Goal: Information Seeking & Learning: Check status

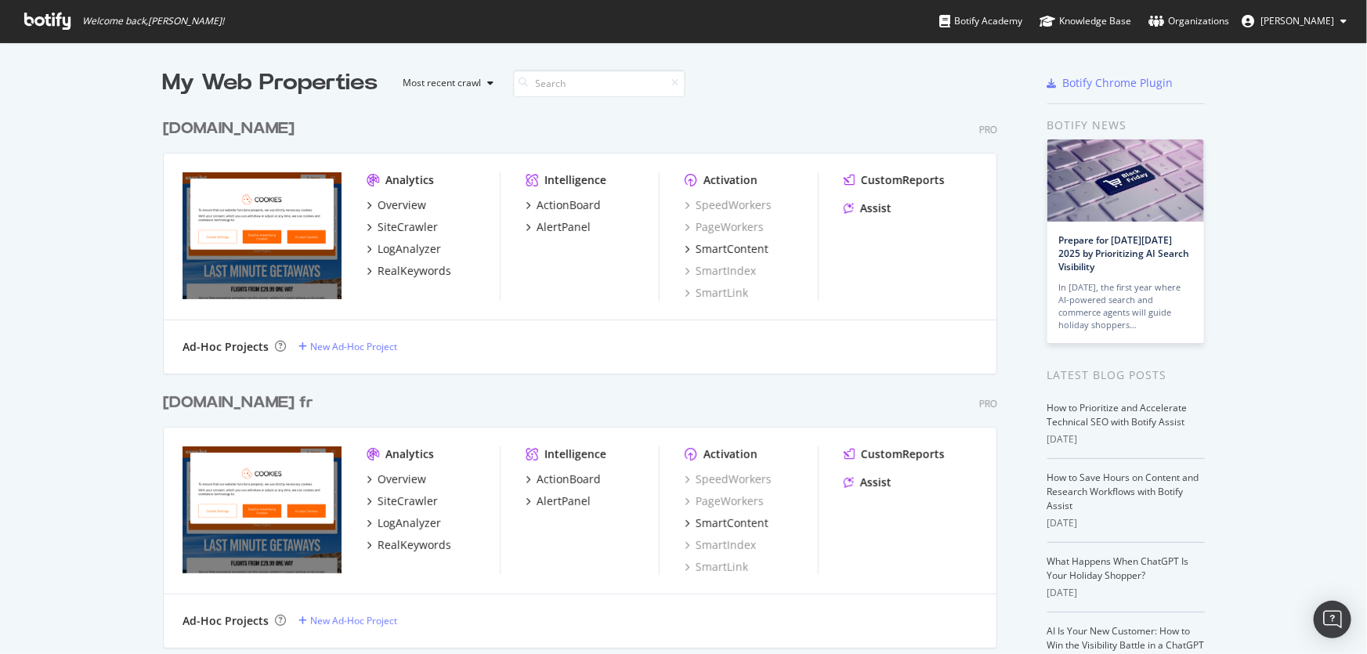
click at [203, 120] on div "[DOMAIN_NAME]" at bounding box center [229, 129] width 132 height 23
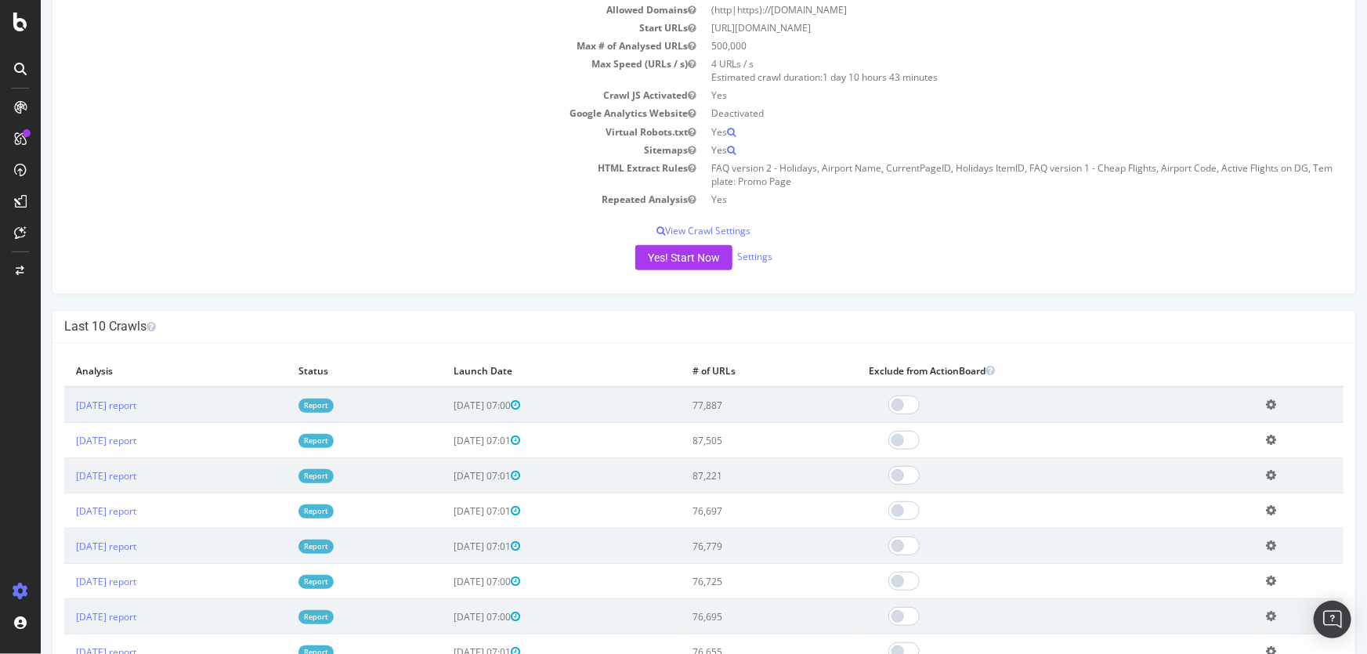
scroll to position [213, 0]
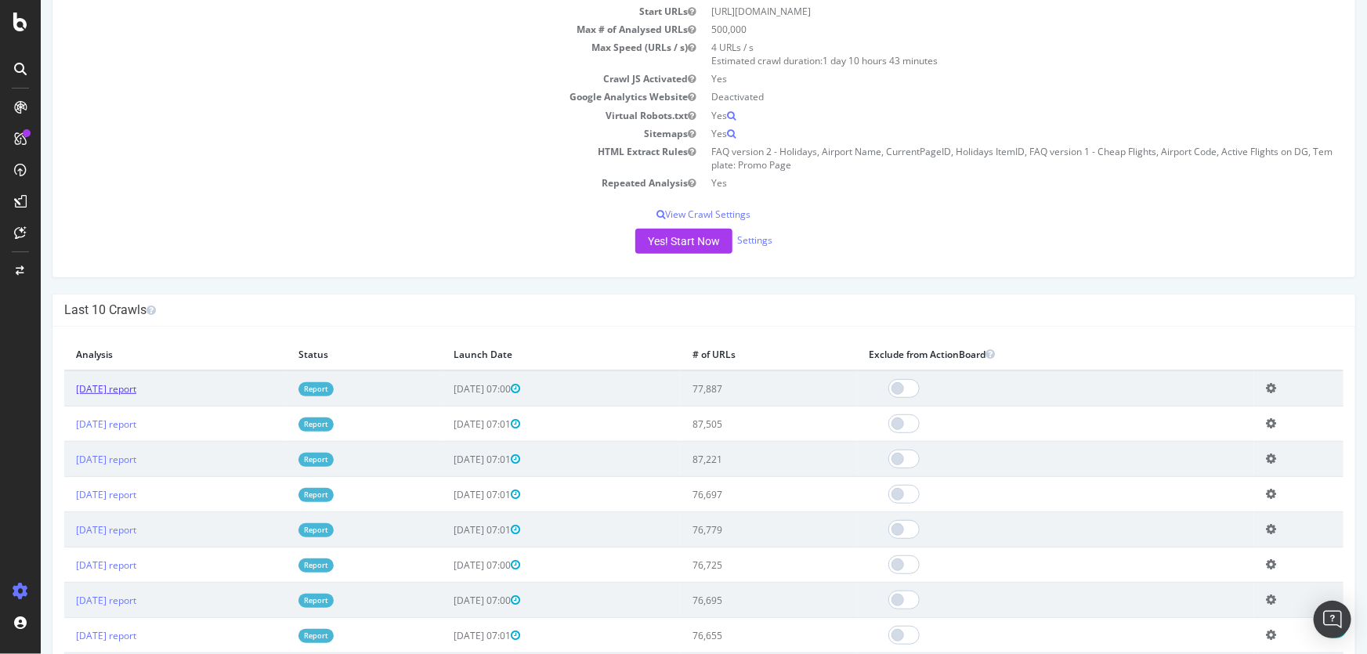
click at [116, 386] on link "[DATE] report" at bounding box center [105, 388] width 60 height 13
